Goal: Task Accomplishment & Management: Manage account settings

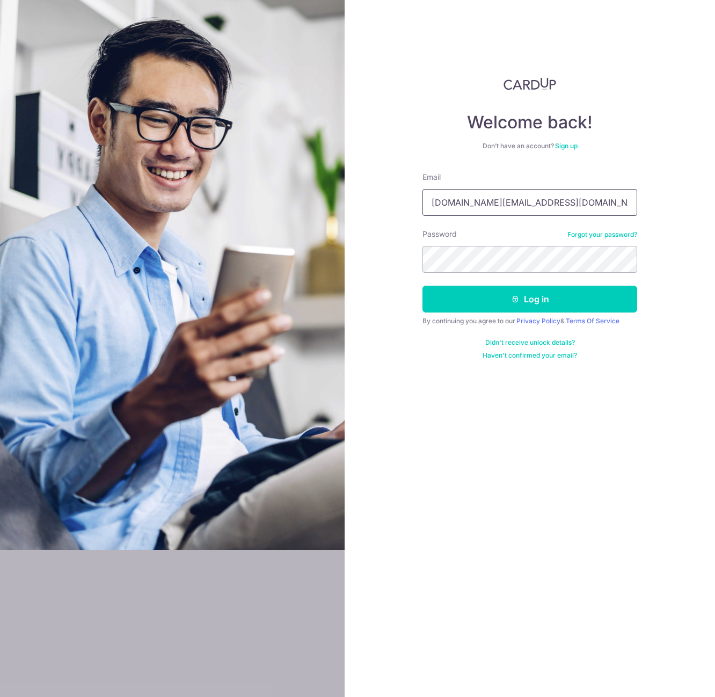
type input "[DOMAIN_NAME][EMAIL_ADDRESS][DOMAIN_NAME]"
click at [529, 308] on button "Log in" at bounding box center [529, 299] width 215 height 27
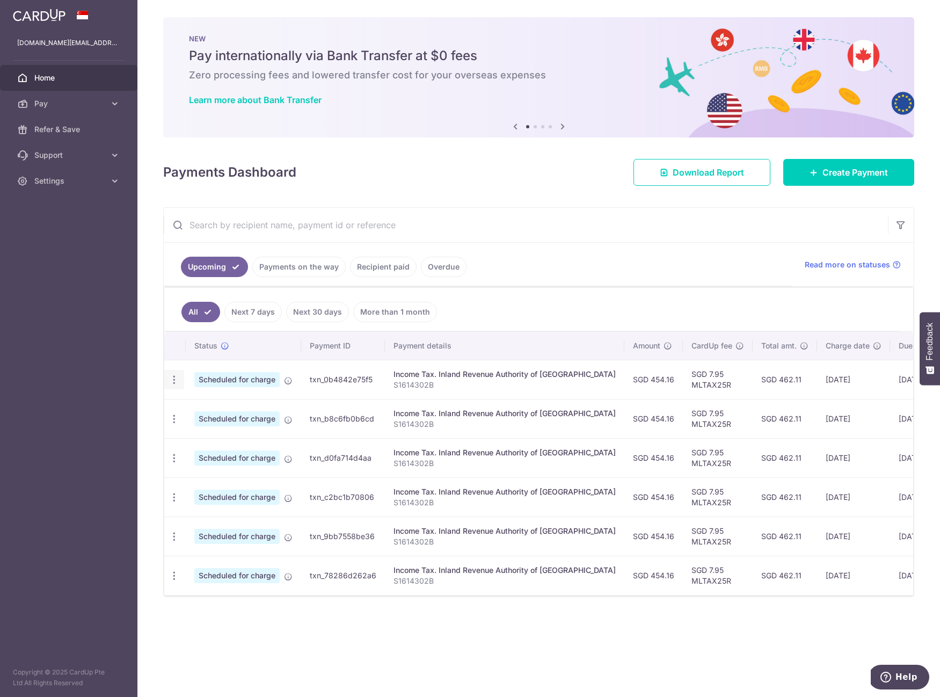
click at [174, 383] on icon "button" at bounding box center [174, 379] width 11 height 11
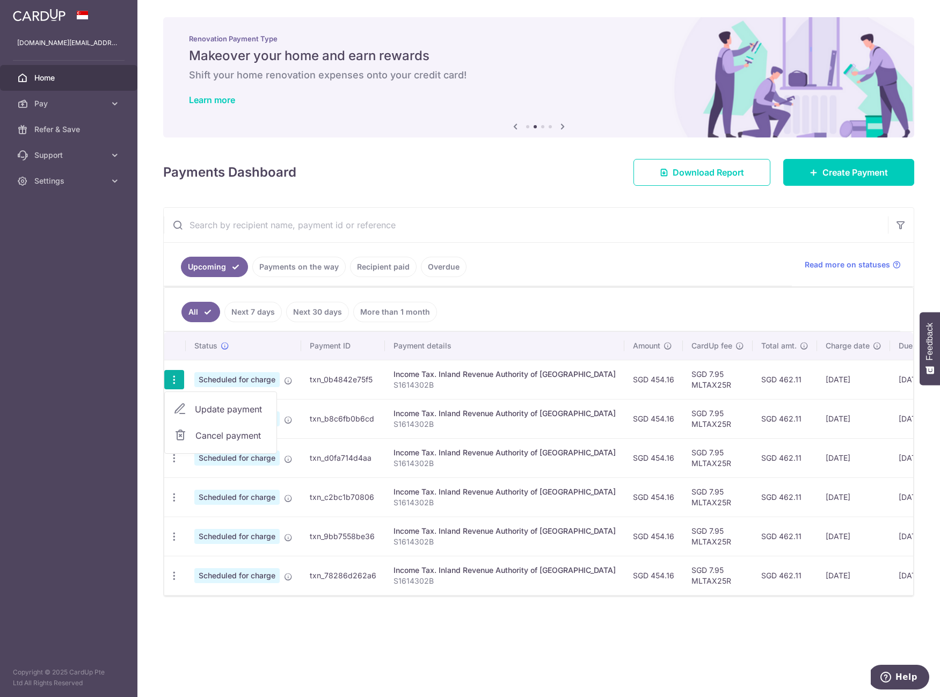
click at [195, 413] on span "Update payment" at bounding box center [231, 409] width 73 height 13
radio input "true"
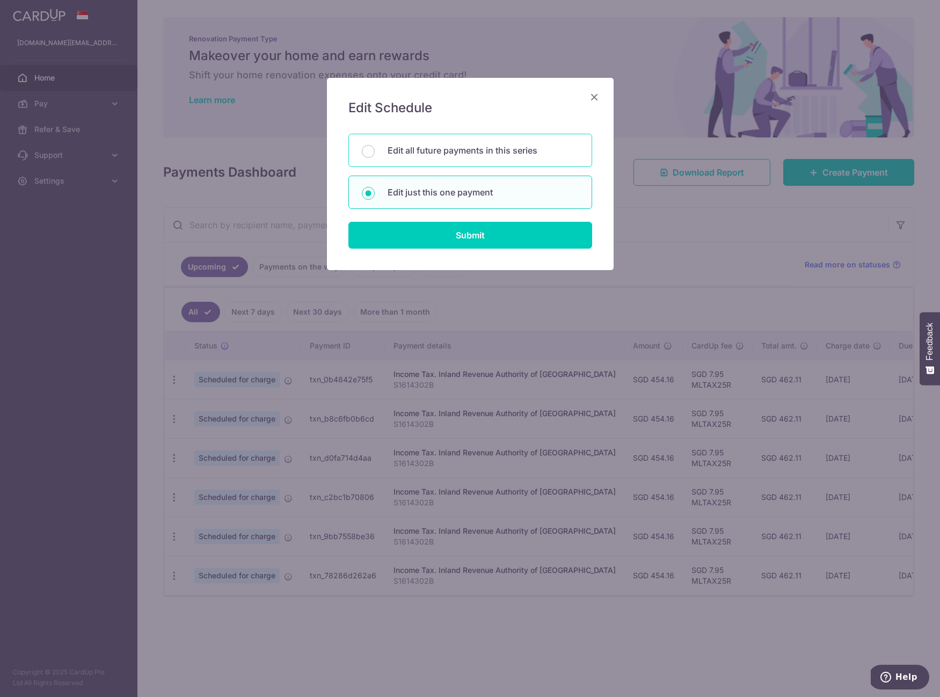
click at [453, 157] on div "Edit all future payments in this series" at bounding box center [470, 150] width 244 height 33
radio input "true"
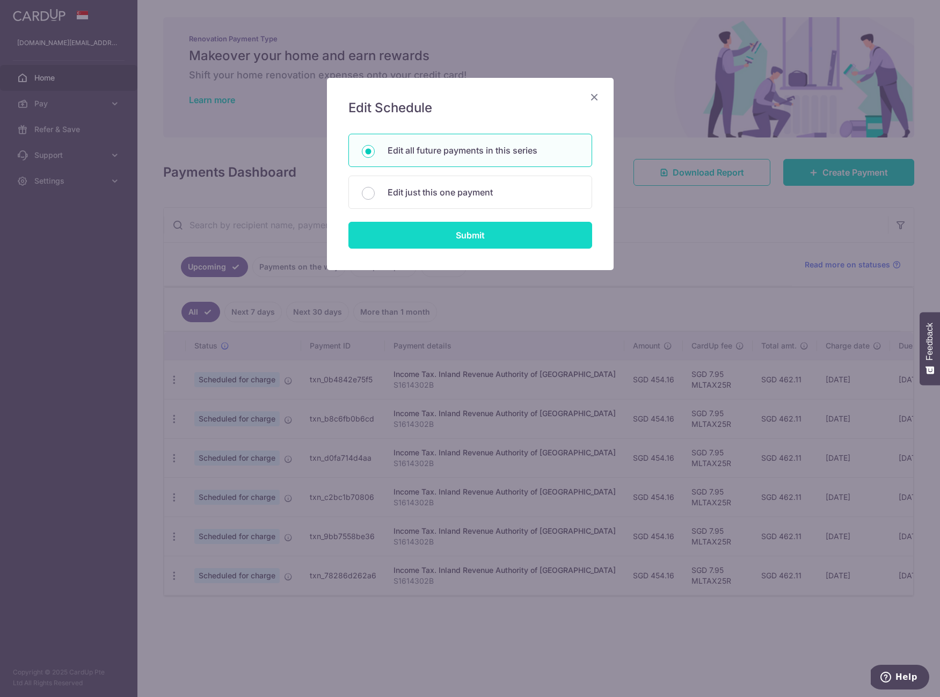
click at [473, 242] on input "Submit" at bounding box center [470, 235] width 244 height 27
radio input "true"
type input "454.16"
type input "S1614302B"
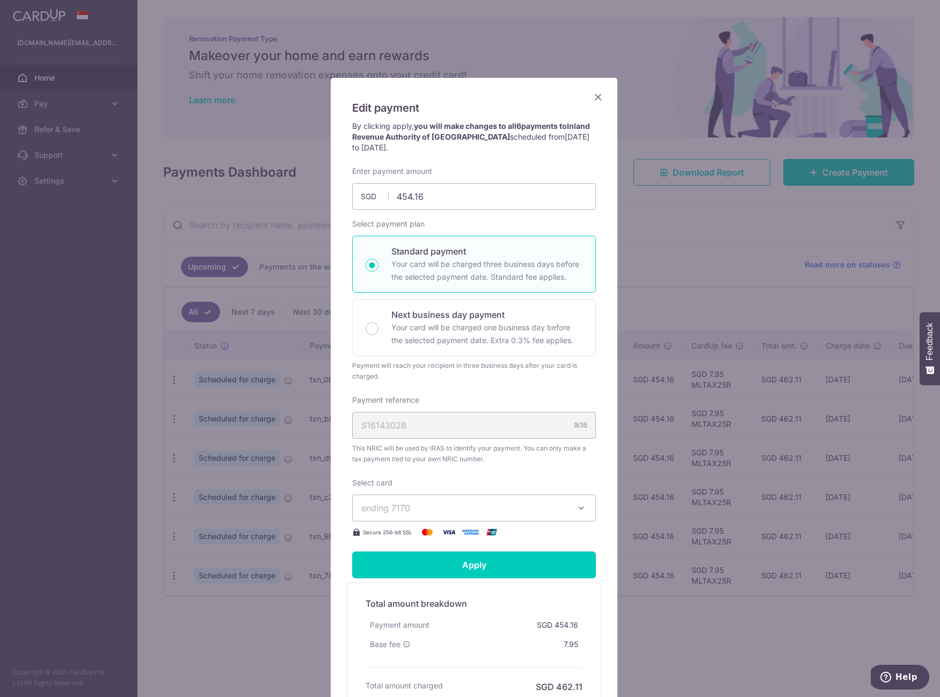
click at [532, 511] on span "ending 7170" at bounding box center [464, 507] width 206 height 13
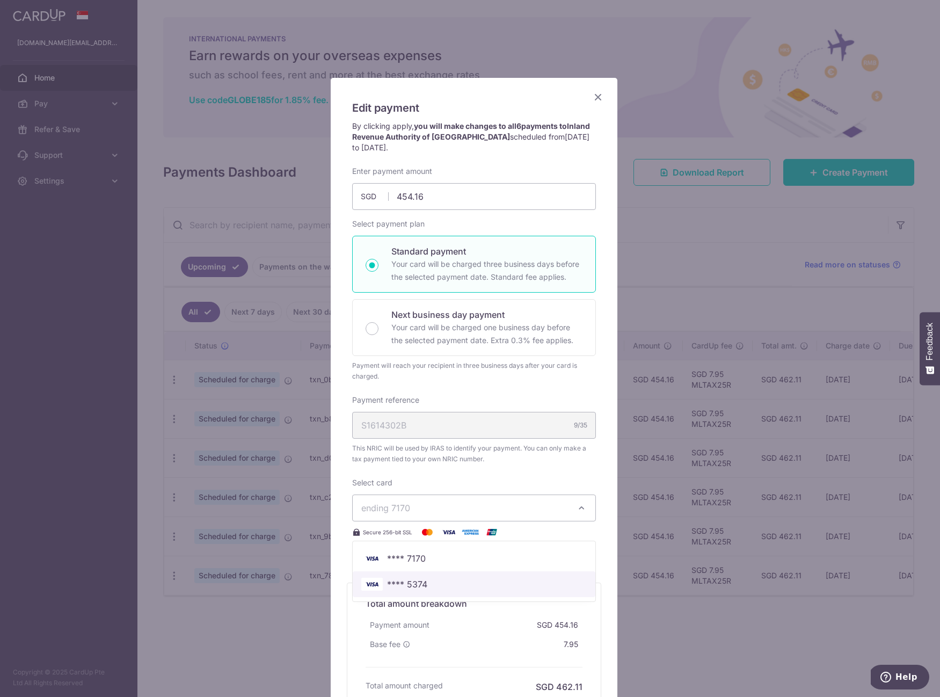
click at [390, 587] on span "**** 5374" at bounding box center [407, 583] width 40 height 13
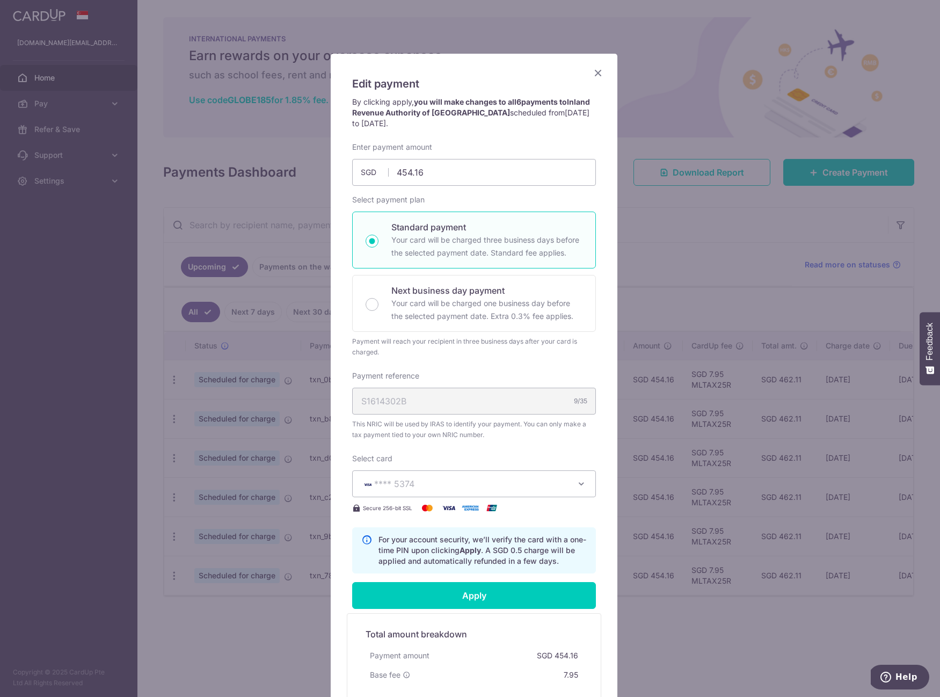
scroll to position [174, 0]
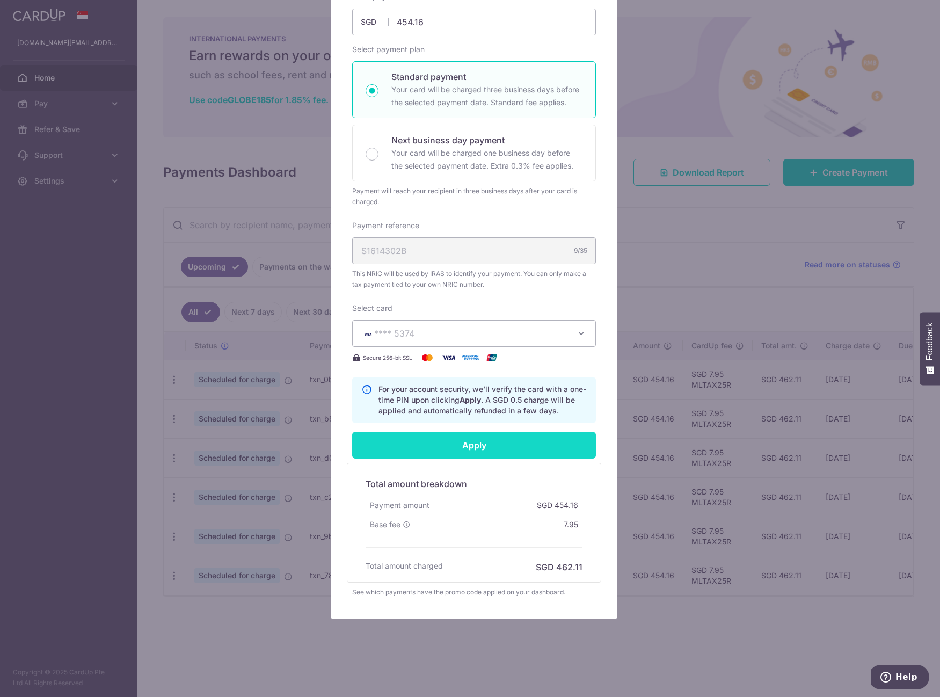
click at [504, 455] on input "Apply" at bounding box center [474, 444] width 244 height 27
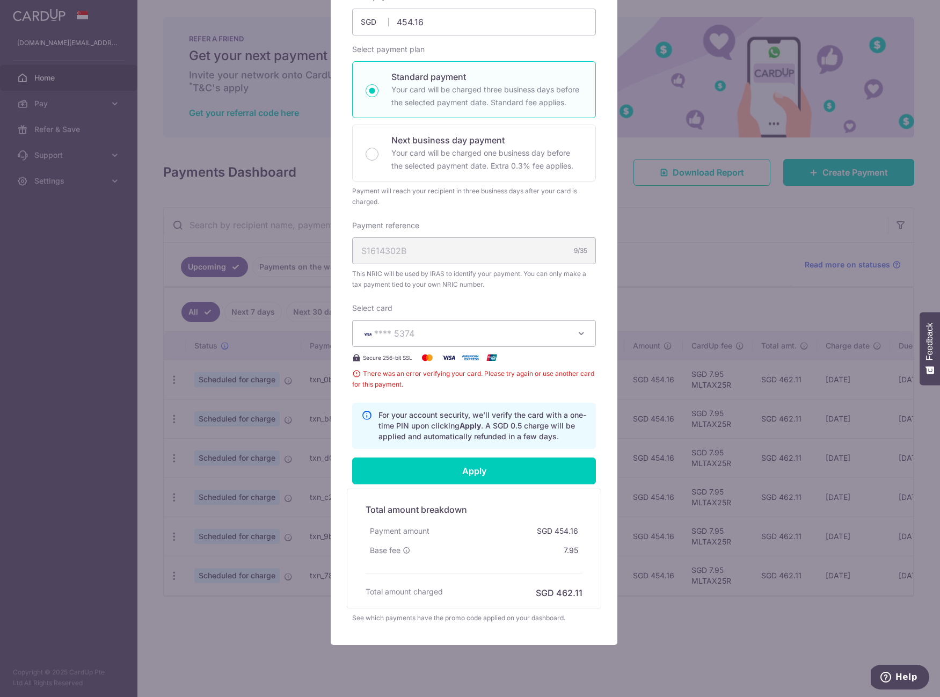
click at [449, 470] on input "Apply" at bounding box center [474, 470] width 244 height 27
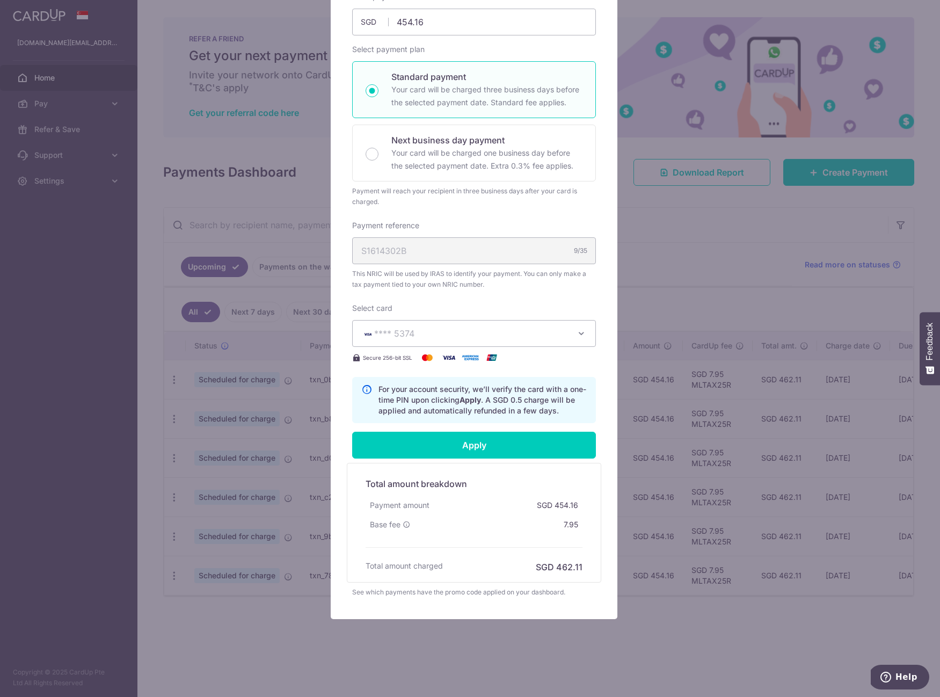
click at [525, 340] on button "**** 5374" at bounding box center [474, 333] width 244 height 27
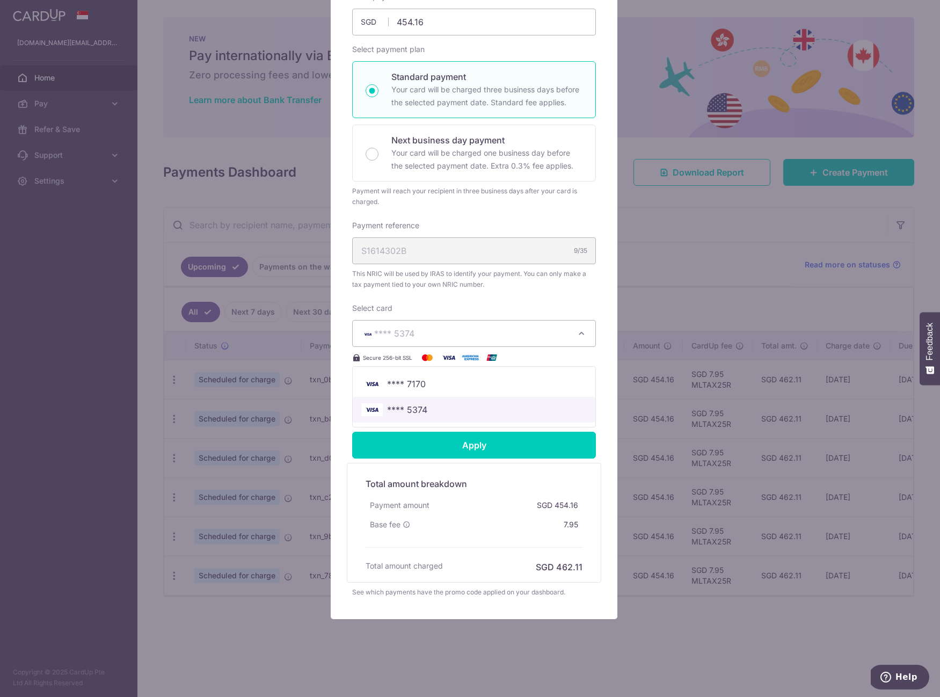
click at [429, 408] on span "**** 5374" at bounding box center [473, 409] width 225 height 13
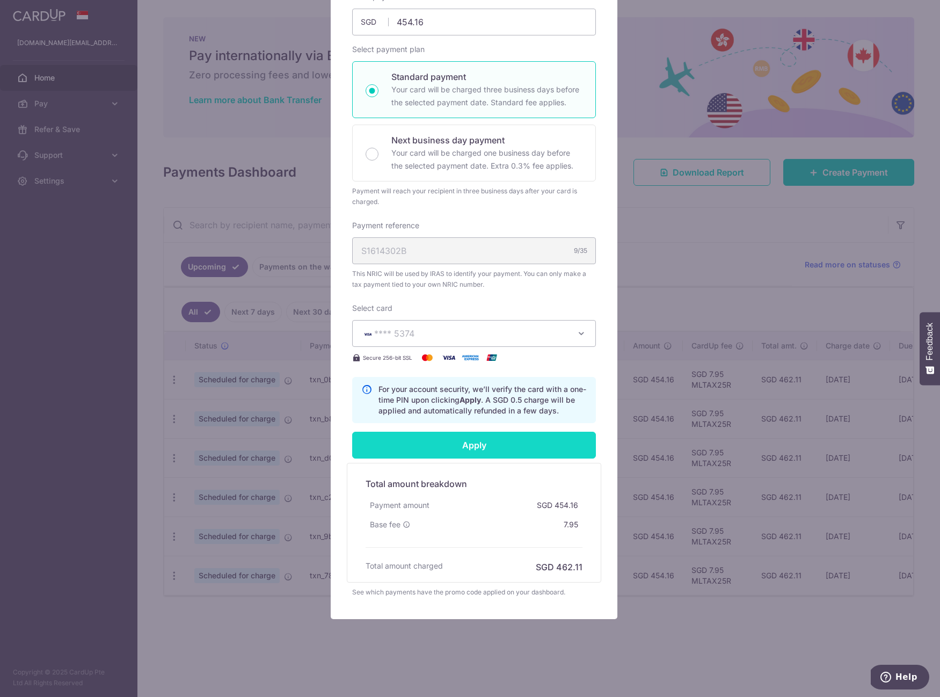
click at [464, 452] on input "Apply" at bounding box center [474, 444] width 244 height 27
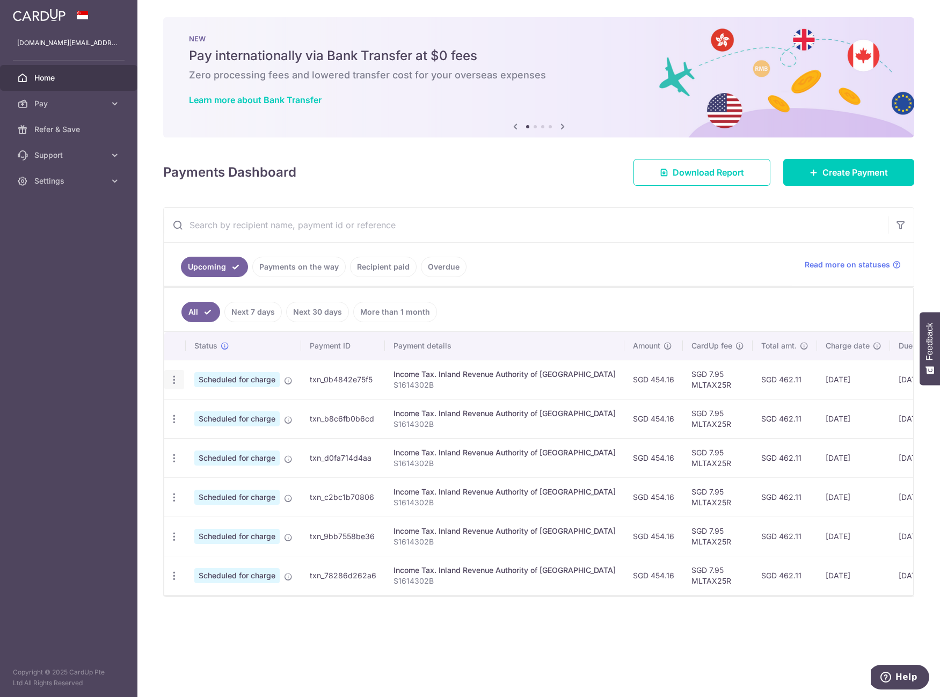
click at [179, 382] on icon "button" at bounding box center [174, 379] width 11 height 11
click at [203, 404] on span "Update payment" at bounding box center [231, 409] width 73 height 13
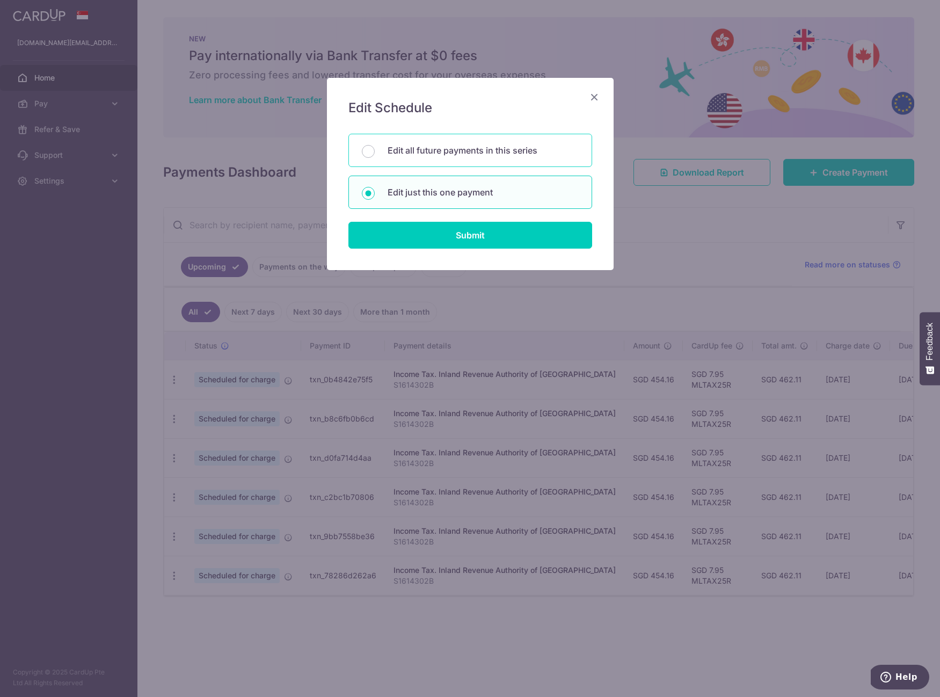
click at [488, 156] on div "Edit all future payments in this series" at bounding box center [470, 150] width 244 height 33
radio input "true"
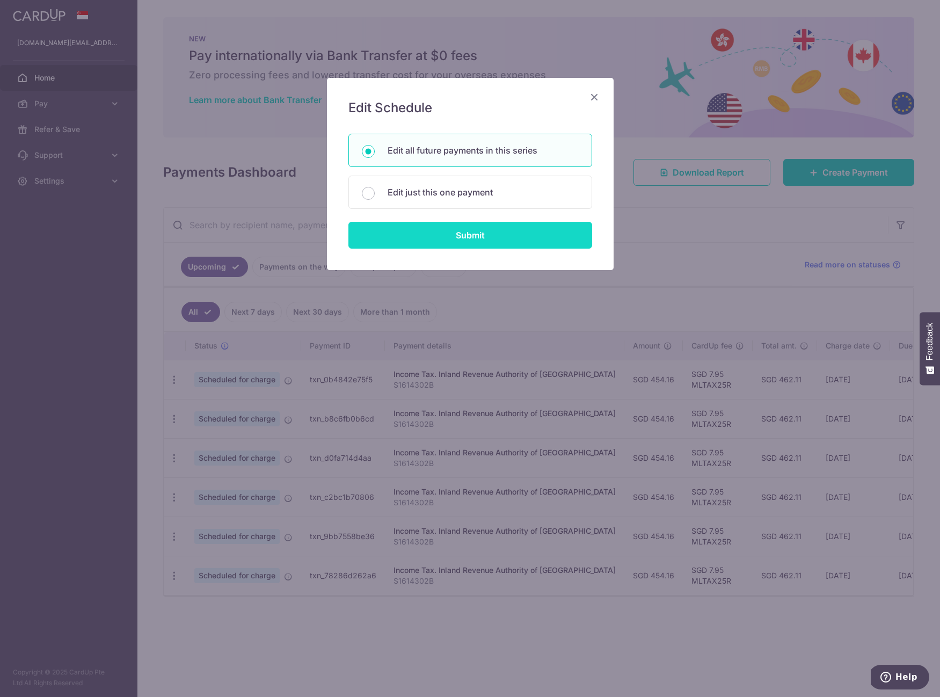
click at [493, 231] on input "Submit" at bounding box center [470, 235] width 244 height 27
radio input "true"
type input "454.16"
type input "S1614302B"
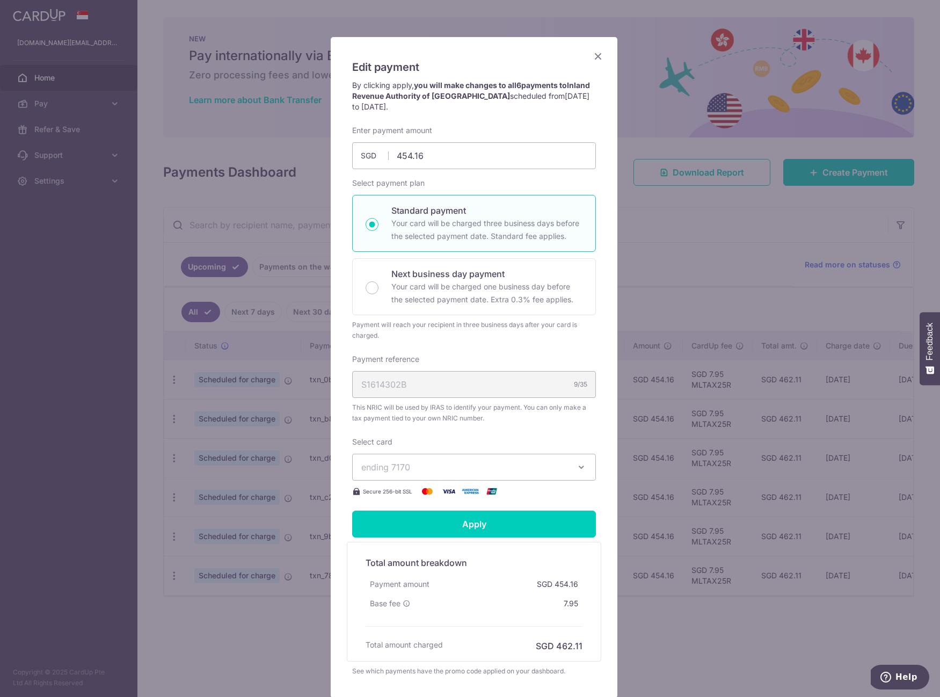
scroll to position [43, 0]
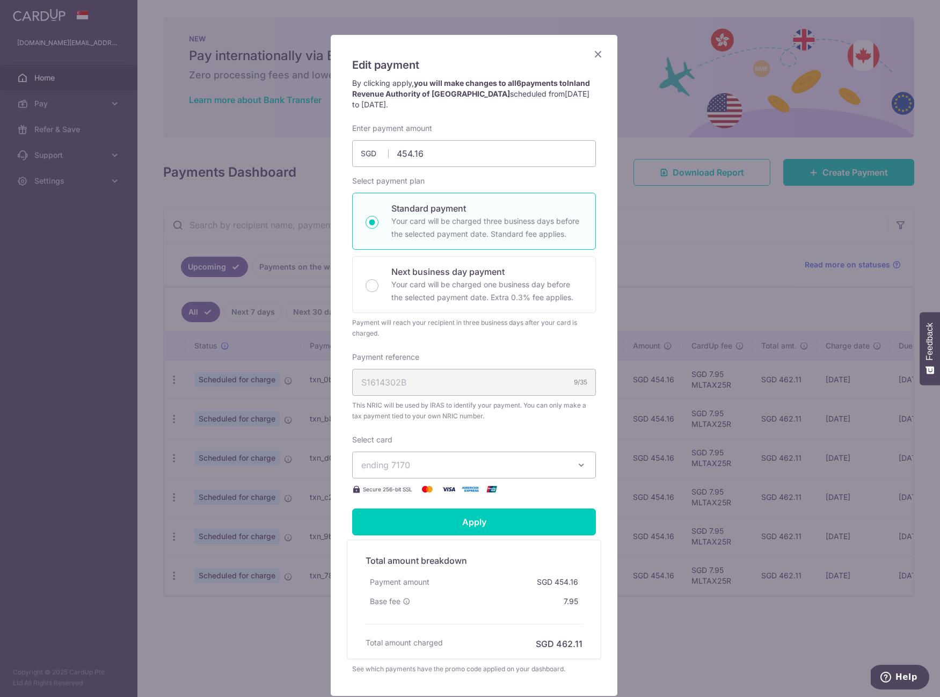
click at [571, 464] on button "ending 7170" at bounding box center [474, 464] width 244 height 27
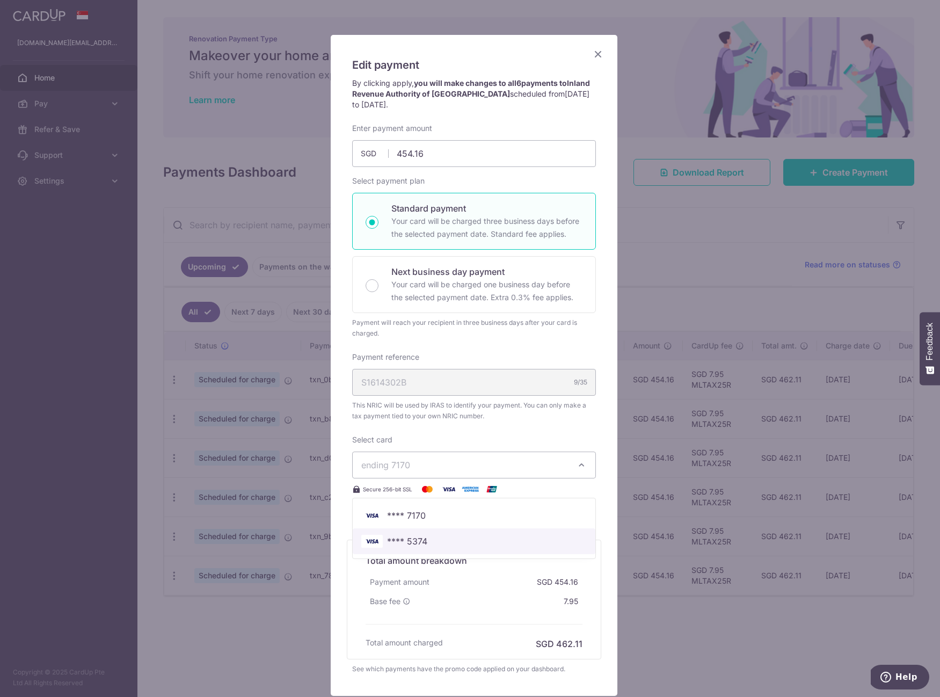
click at [433, 550] on link "**** 5374" at bounding box center [474, 541] width 243 height 26
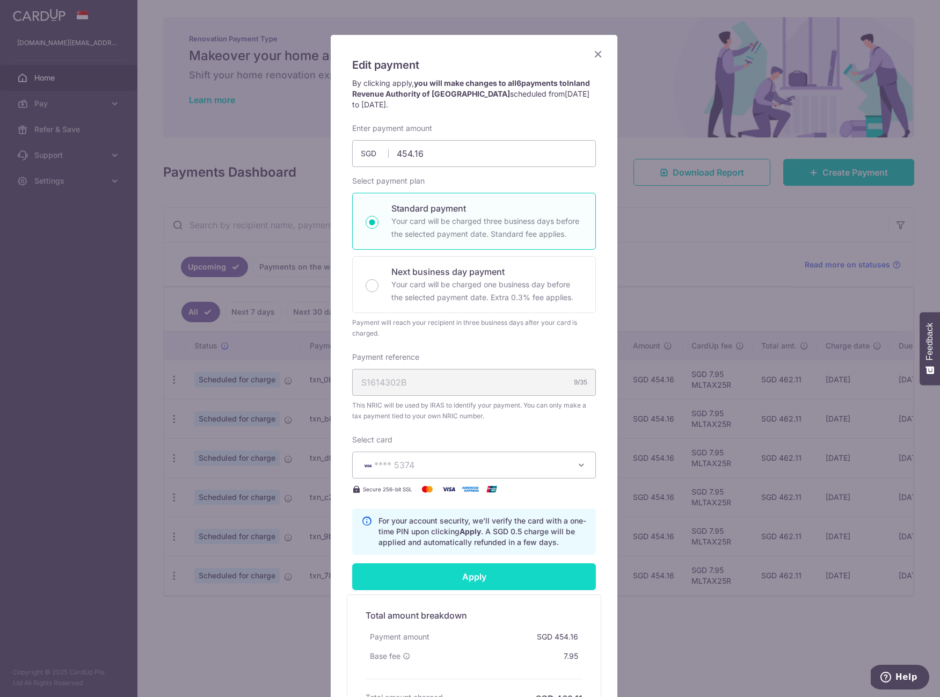
click at [478, 573] on input "Apply" at bounding box center [474, 576] width 244 height 27
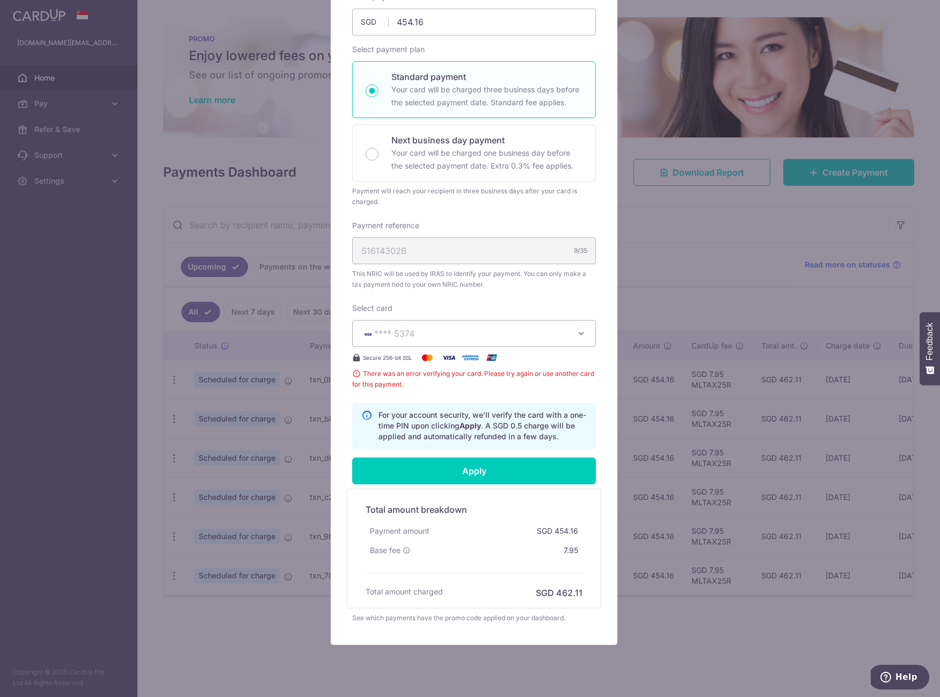
click at [172, 31] on div "Edit payment By clicking apply, you will make changes to all 6 payments to Inla…" at bounding box center [470, 348] width 940 height 697
